Goal: Find specific page/section: Find specific page/section

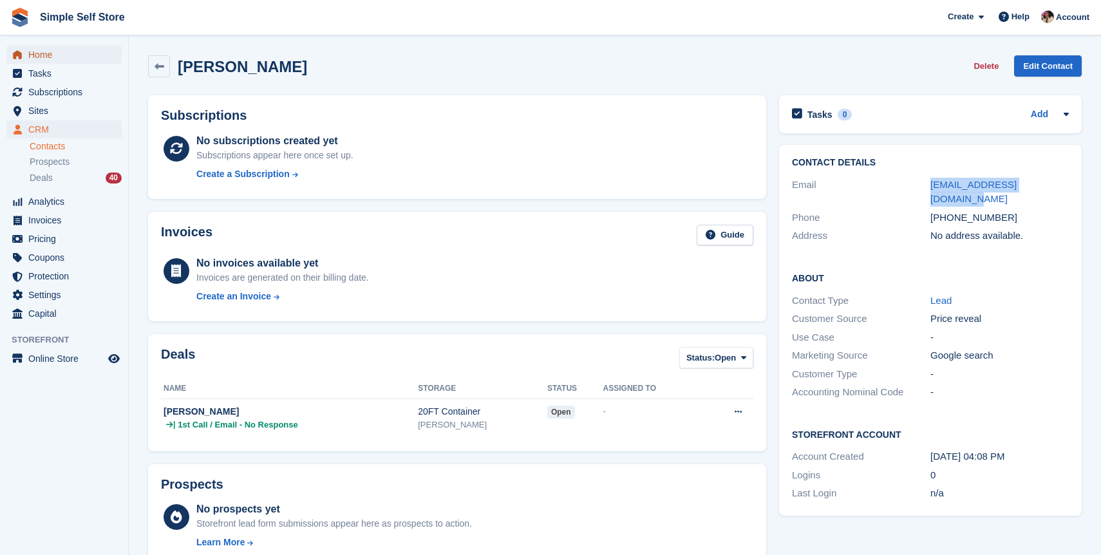
click at [61, 62] on span "Home" at bounding box center [66, 55] width 77 height 18
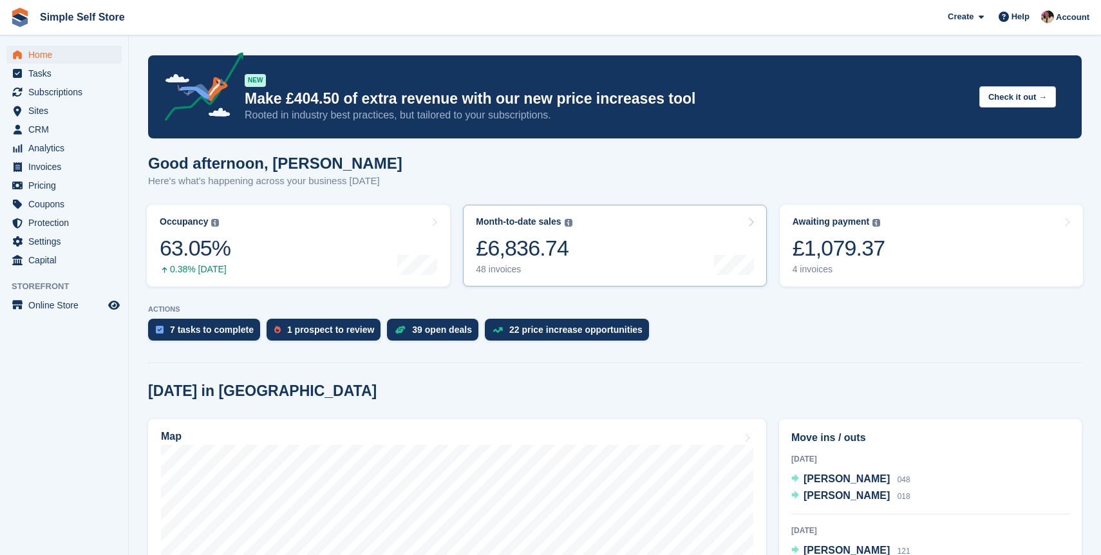
scroll to position [32, 0]
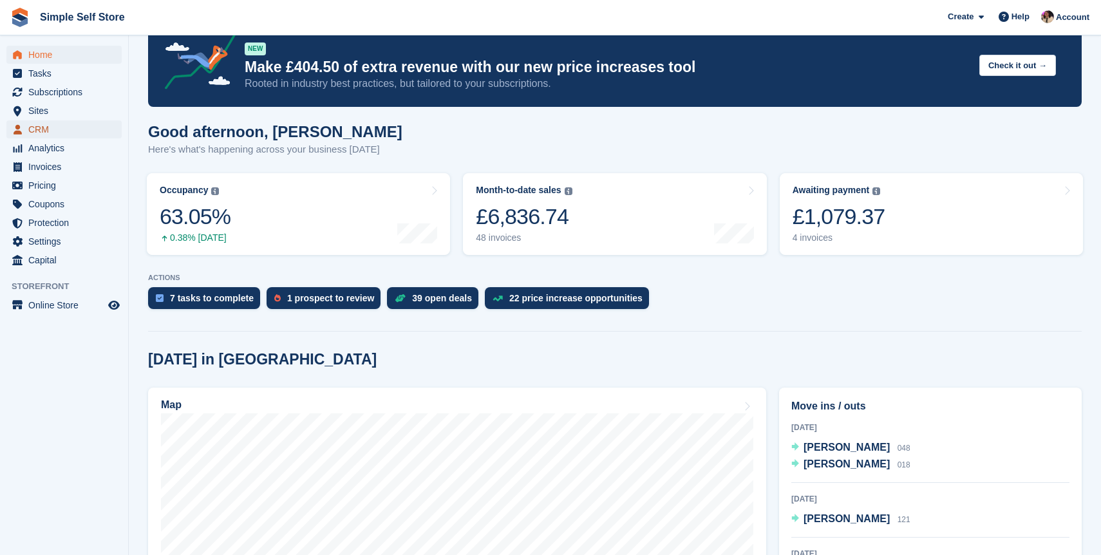
click at [45, 129] on span "CRM" at bounding box center [66, 129] width 77 height 18
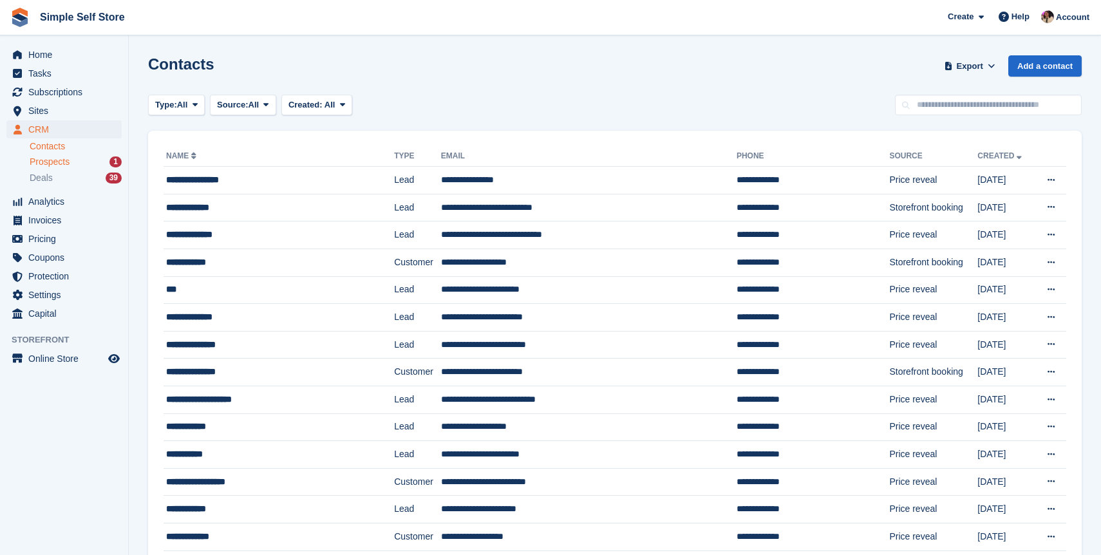
click at [80, 165] on div "Prospects 1" at bounding box center [76, 162] width 92 height 12
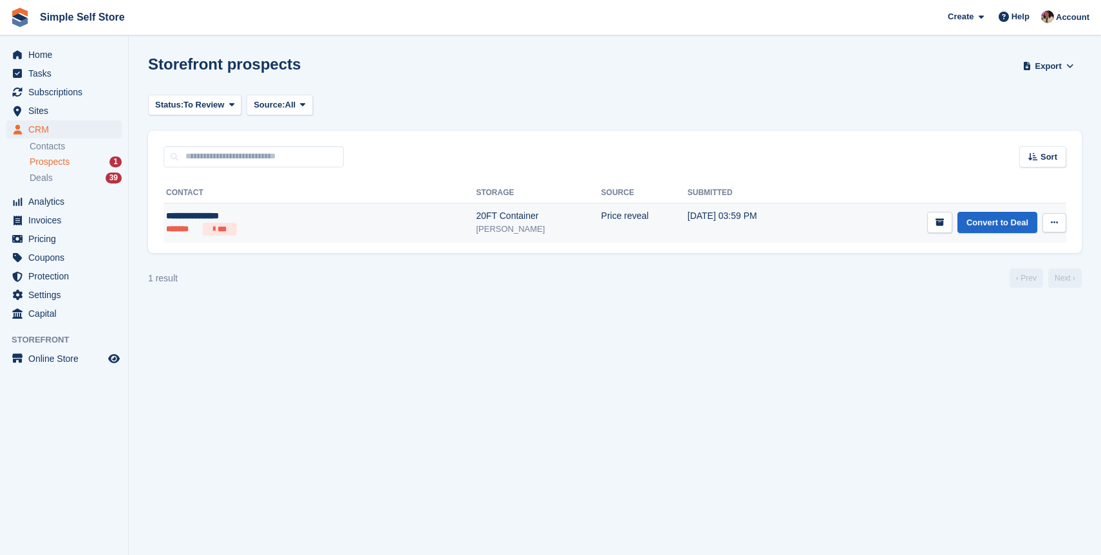
click at [278, 223] on ul "******* ***" at bounding box center [250, 229] width 169 height 13
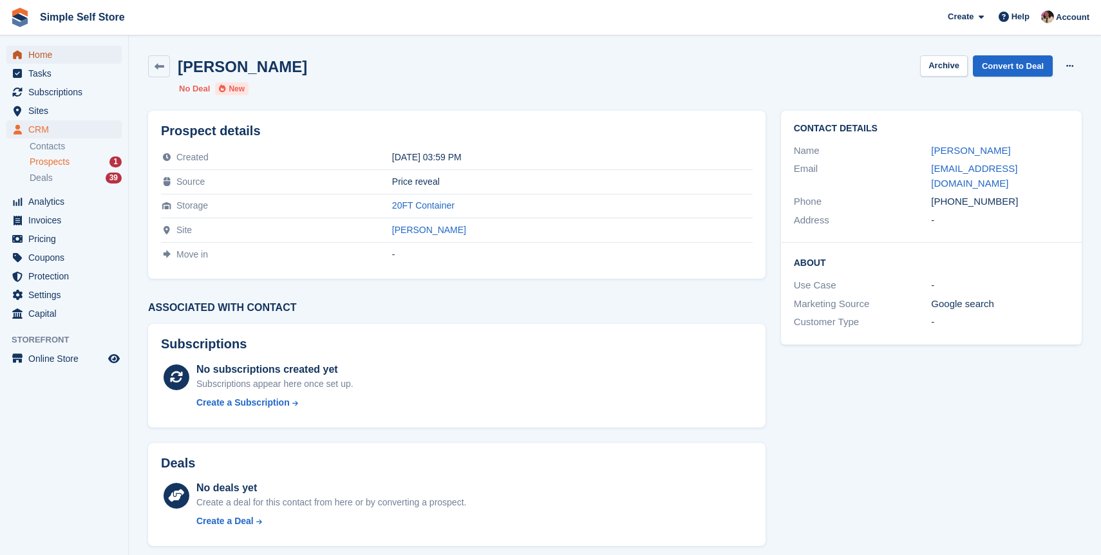
click at [57, 52] on span "Home" at bounding box center [66, 55] width 77 height 18
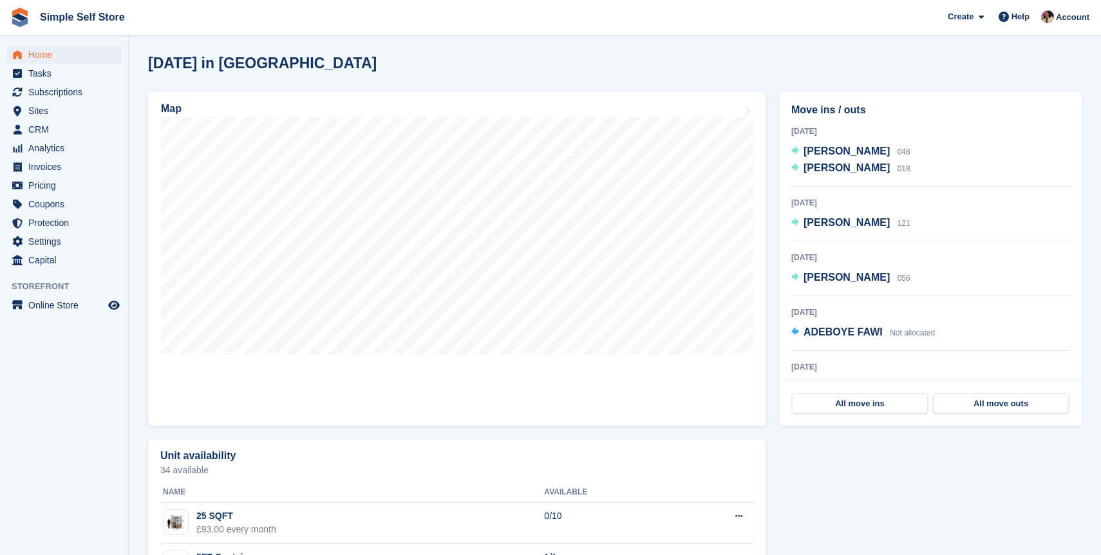
scroll to position [328, 0]
click at [585, 384] on link "Map" at bounding box center [457, 258] width 618 height 335
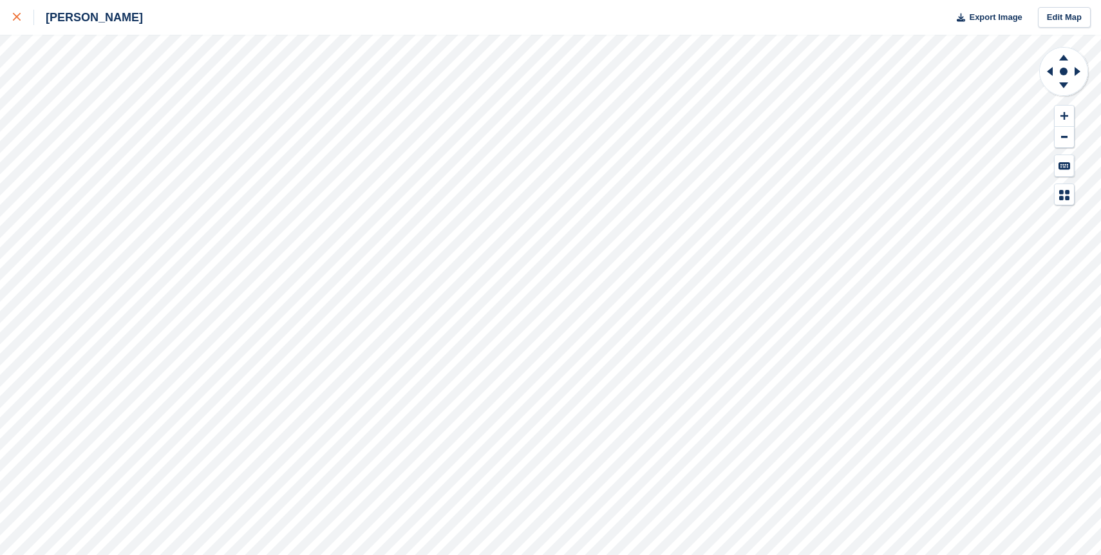
click at [22, 15] on div at bounding box center [23, 17] width 21 height 15
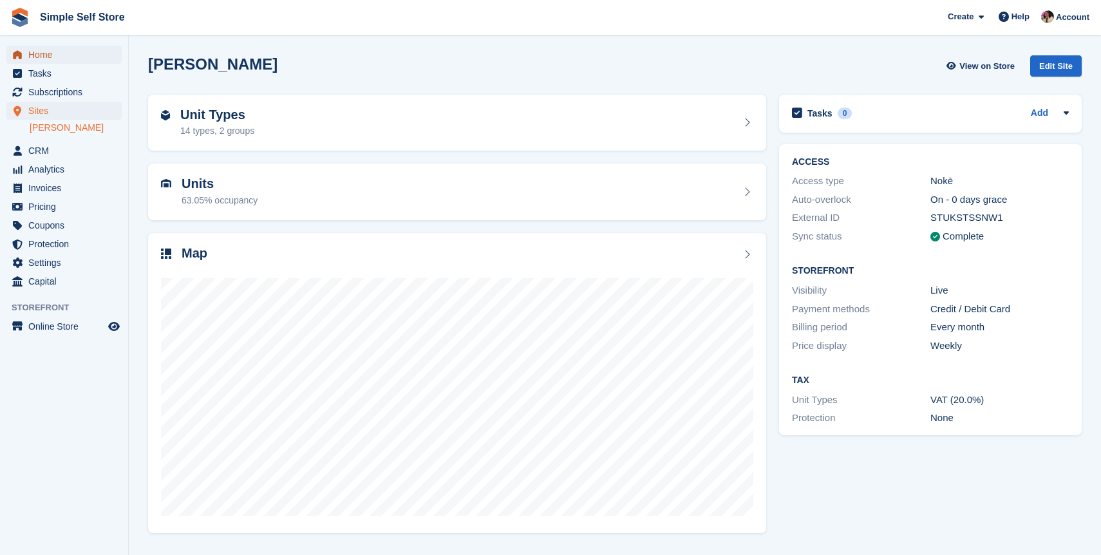
click at [80, 56] on span "Home" at bounding box center [66, 55] width 77 height 18
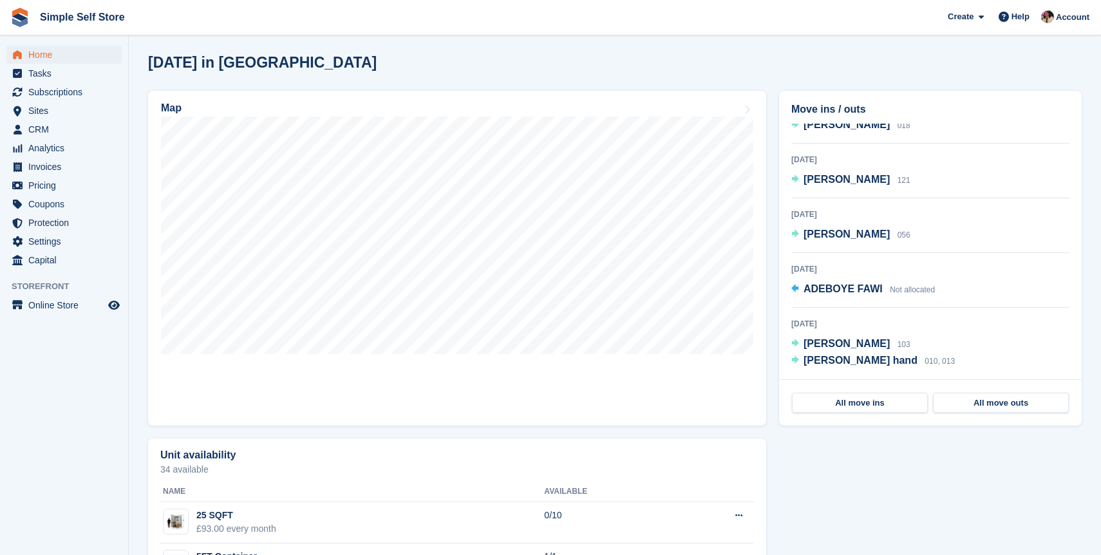
scroll to position [332, 0]
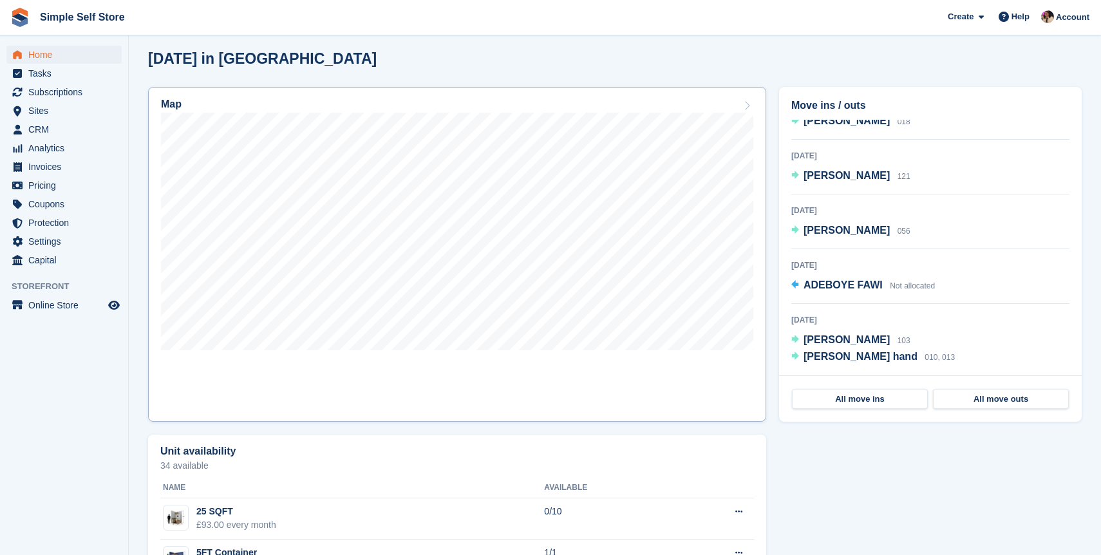
click at [480, 379] on link "Map" at bounding box center [457, 254] width 618 height 335
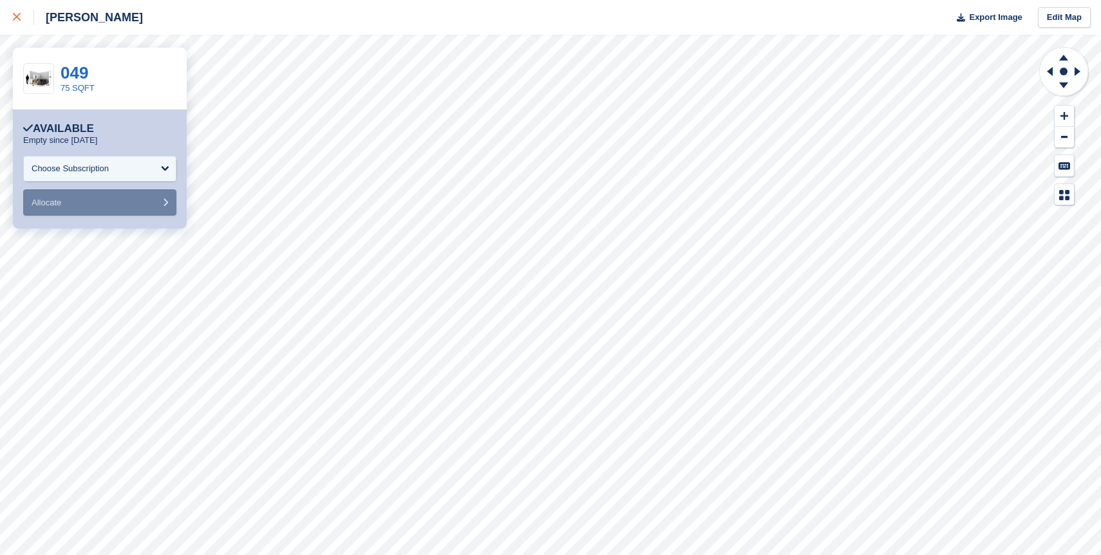
click at [15, 17] on icon at bounding box center [17, 17] width 8 height 8
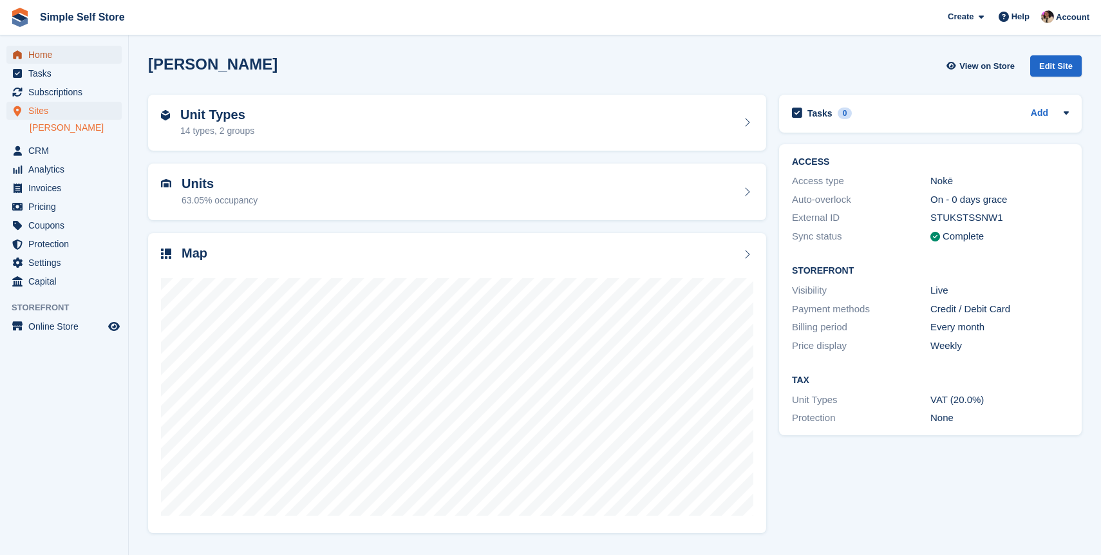
click at [55, 49] on span "Home" at bounding box center [66, 55] width 77 height 18
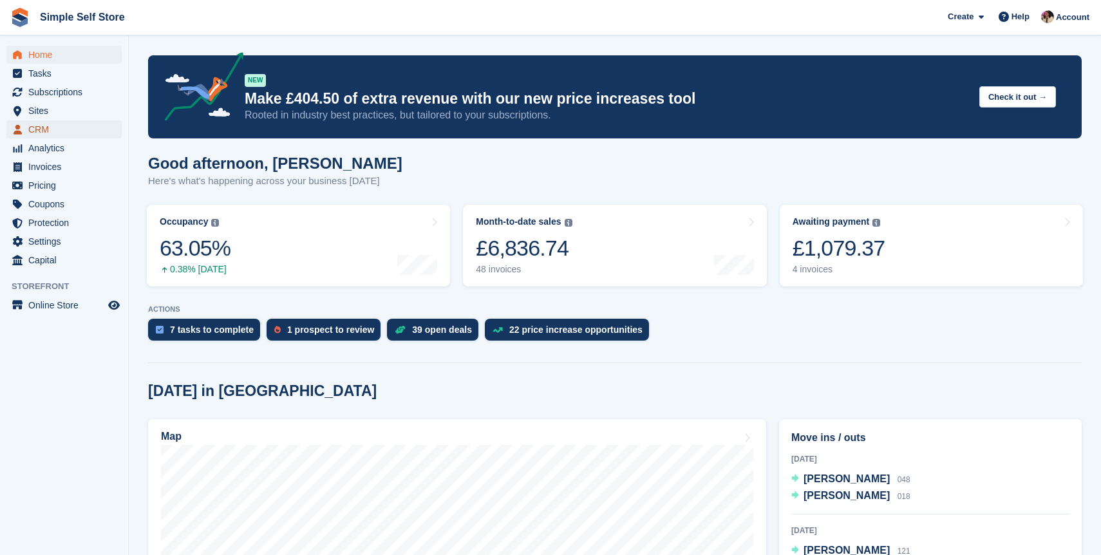
click at [46, 121] on span "CRM" at bounding box center [66, 129] width 77 height 18
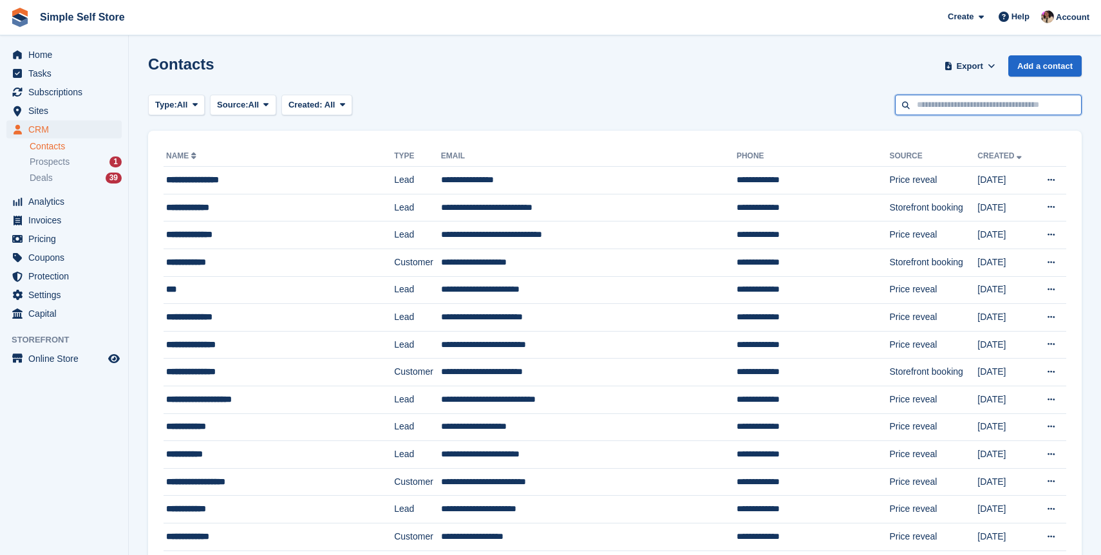
click at [938, 108] on input "text" at bounding box center [988, 105] width 187 height 21
type input "***"
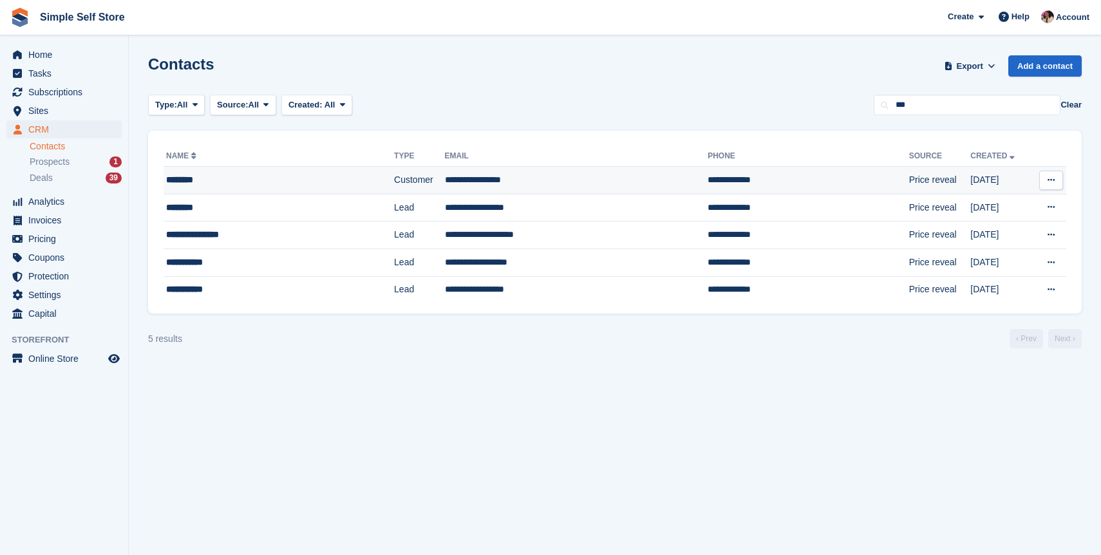
click at [303, 178] on div "********" at bounding box center [254, 180] width 176 height 14
